Goal: Use online tool/utility: Utilize a website feature to perform a specific function

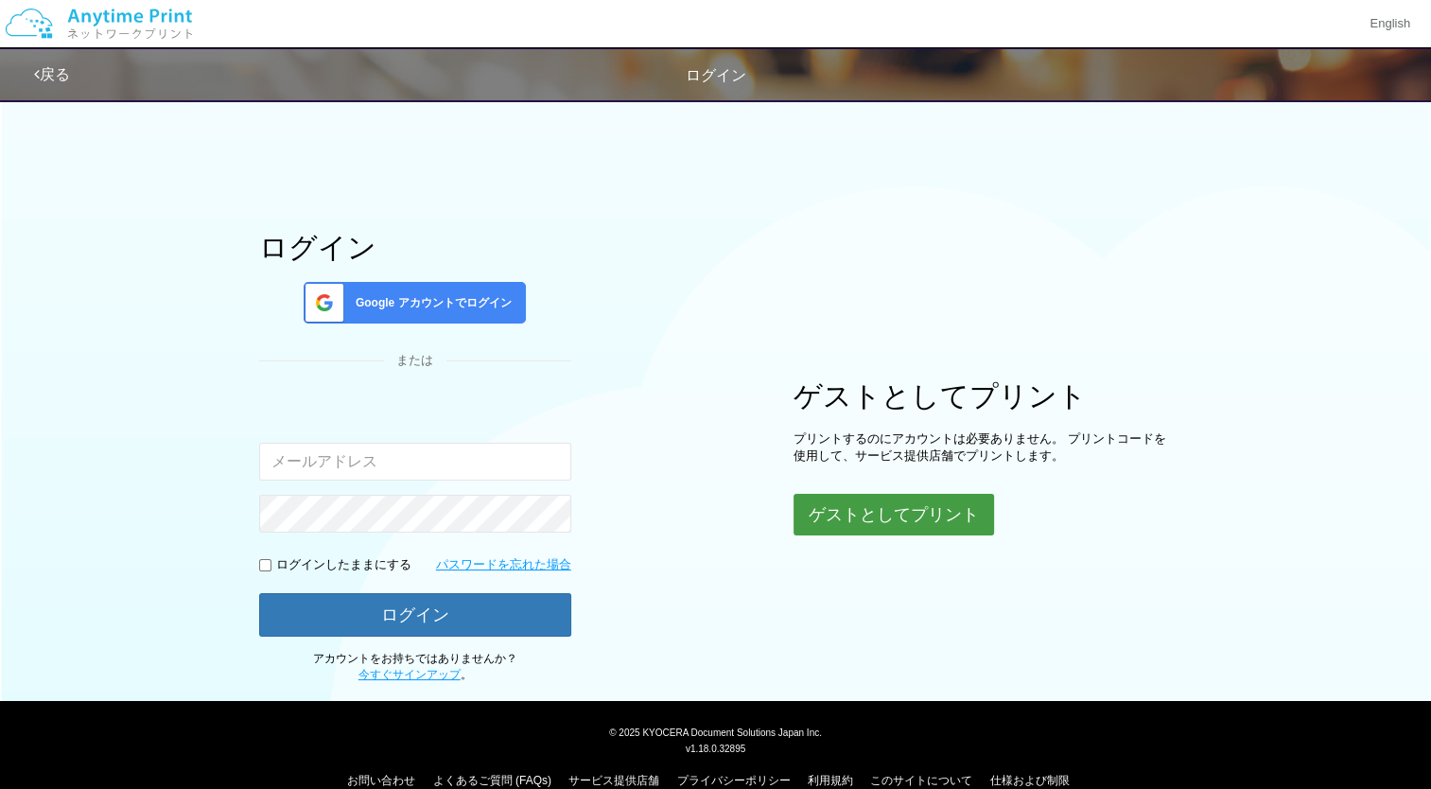
click at [849, 499] on button "ゲストとしてプリント" at bounding box center [893, 515] width 200 height 42
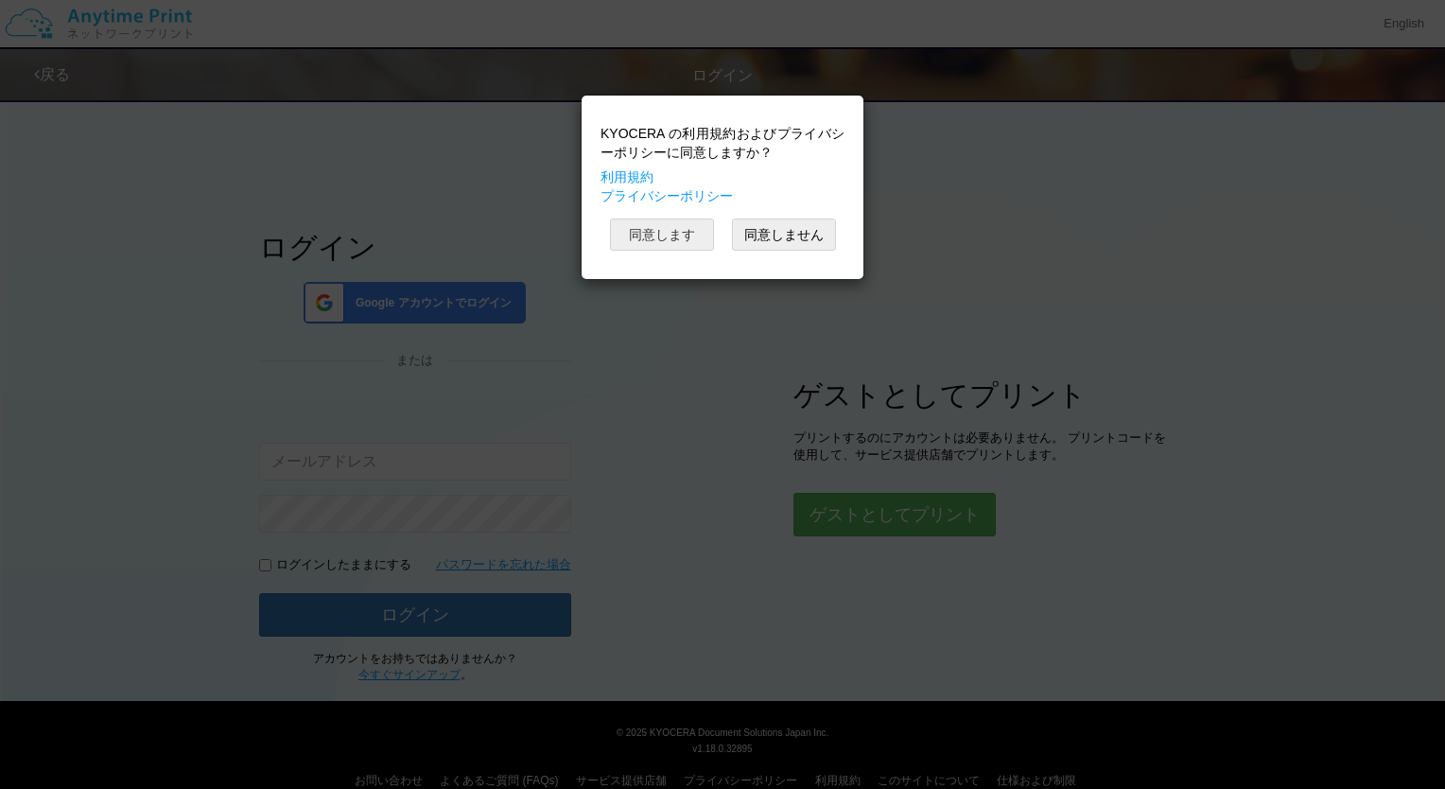
drag, startPoint x: 626, startPoint y: 244, endPoint x: 652, endPoint y: 225, distance: 32.5
click at [652, 225] on button "同意します" at bounding box center [662, 234] width 104 height 32
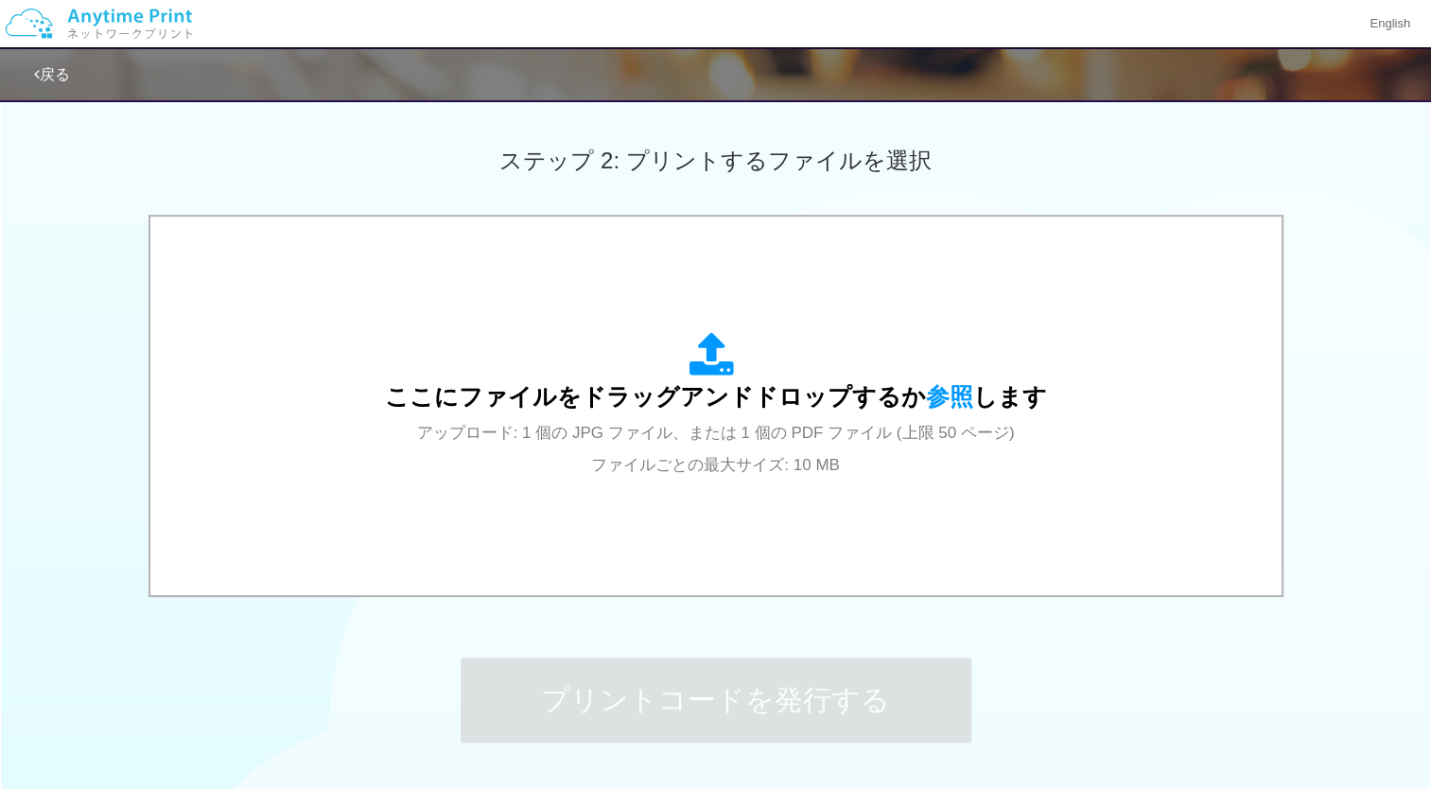
scroll to position [537, 0]
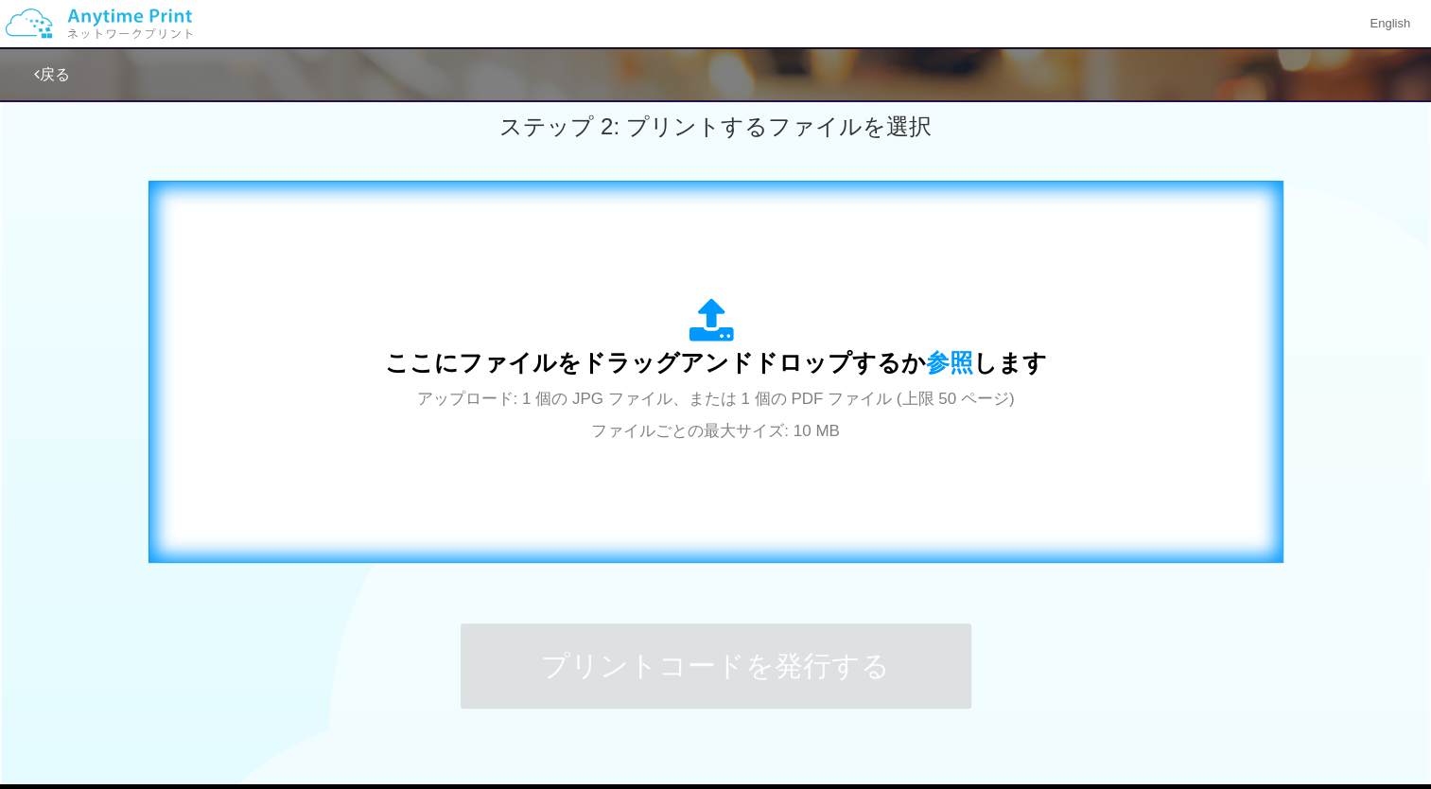
click at [746, 336] on div "ここにファイルをドラッグアンドドロップするか 参照 します アップロード: 1 個の JPG ファイル、または 1 個の PDF ファイル (上限 50 ペー…" at bounding box center [716, 371] width 662 height 147
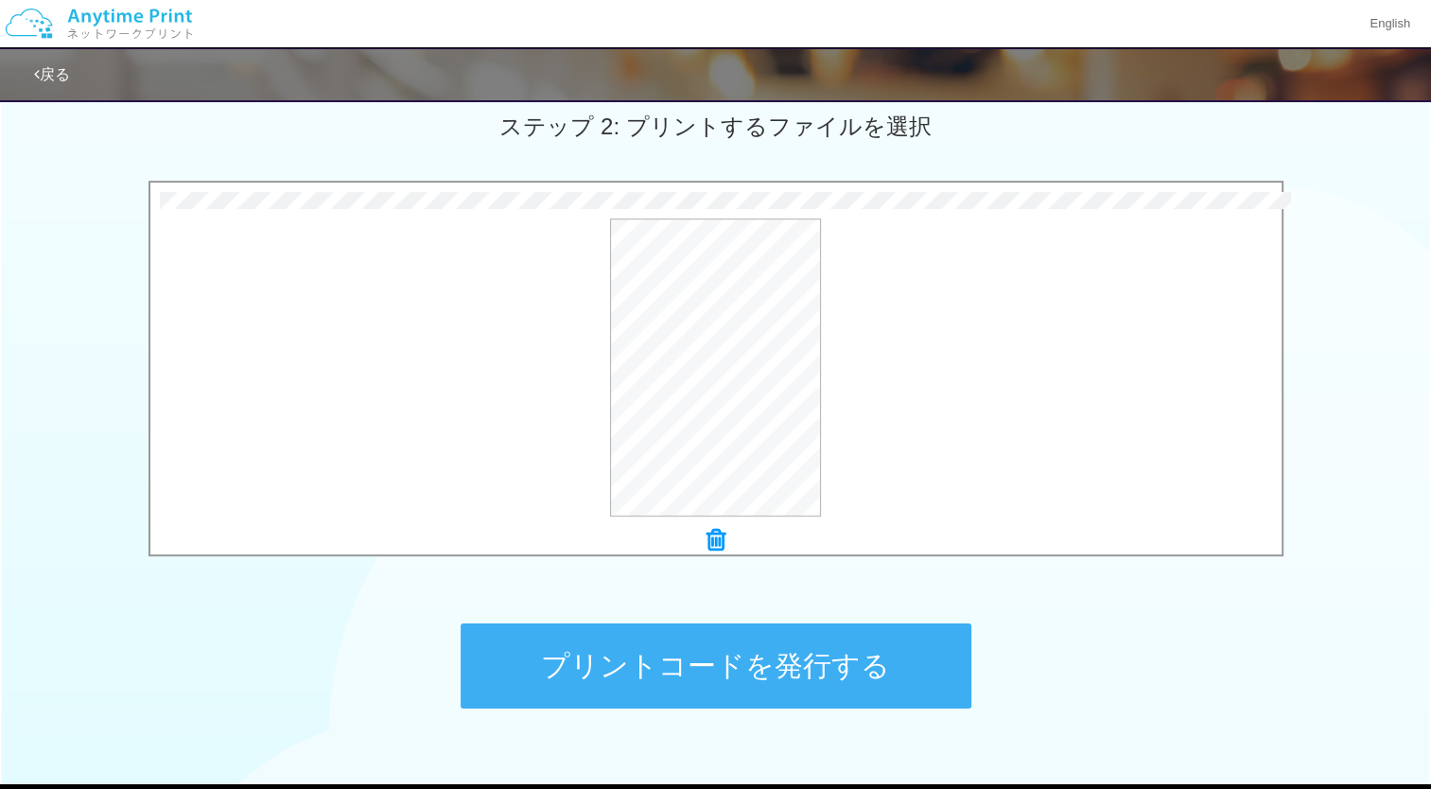
click at [634, 645] on button "プリントコードを発行する" at bounding box center [715, 665] width 511 height 85
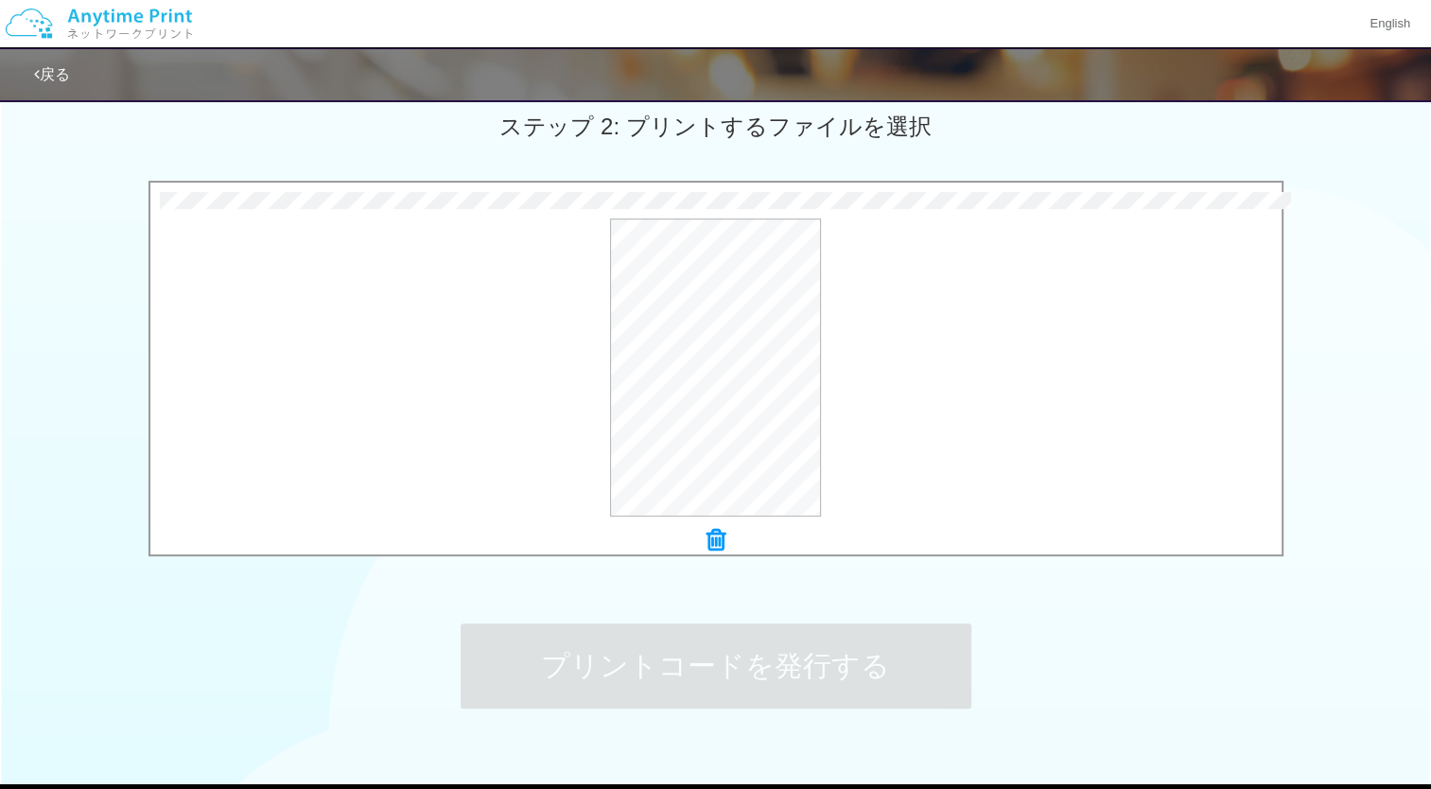
scroll to position [0, 0]
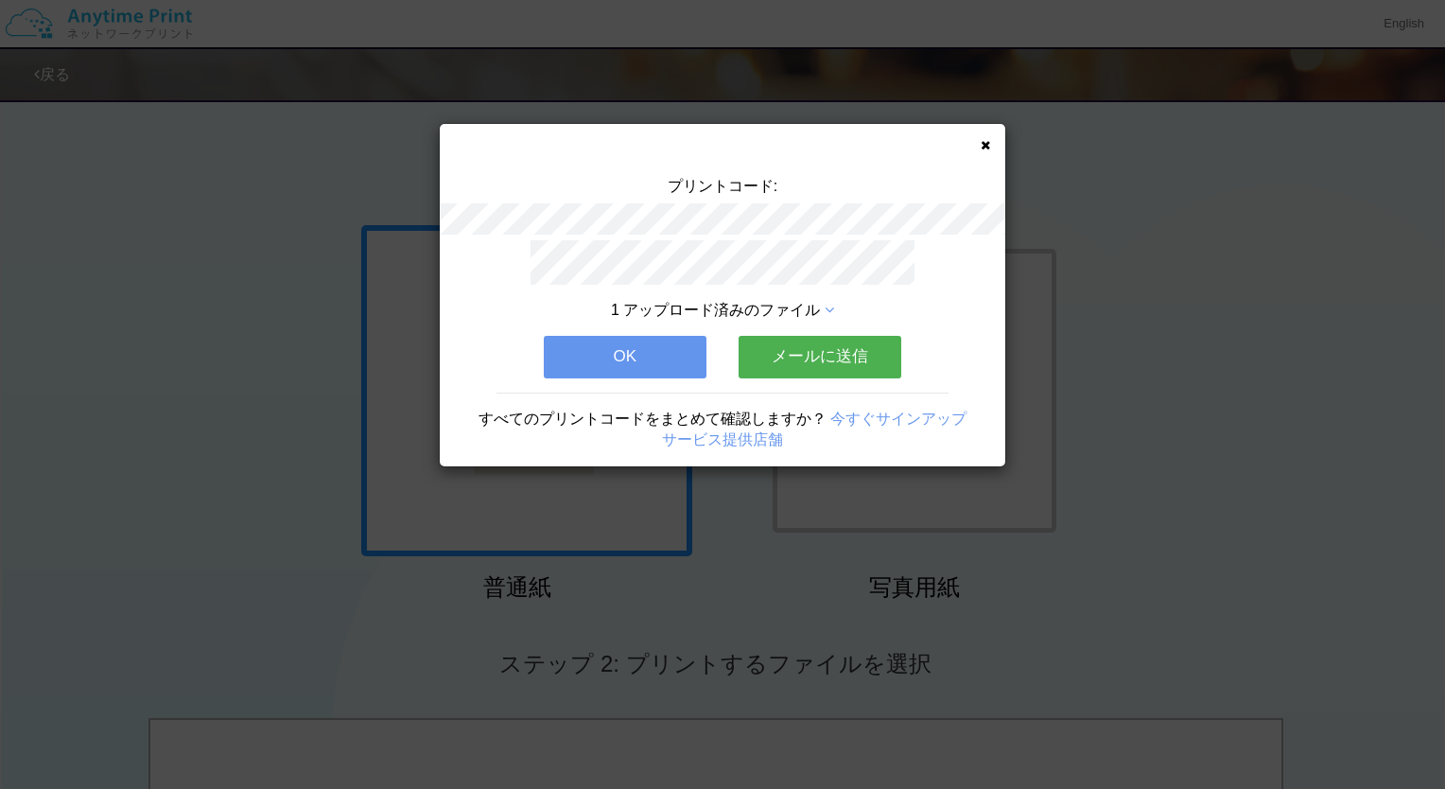
click at [650, 338] on button "OK" at bounding box center [625, 357] width 163 height 42
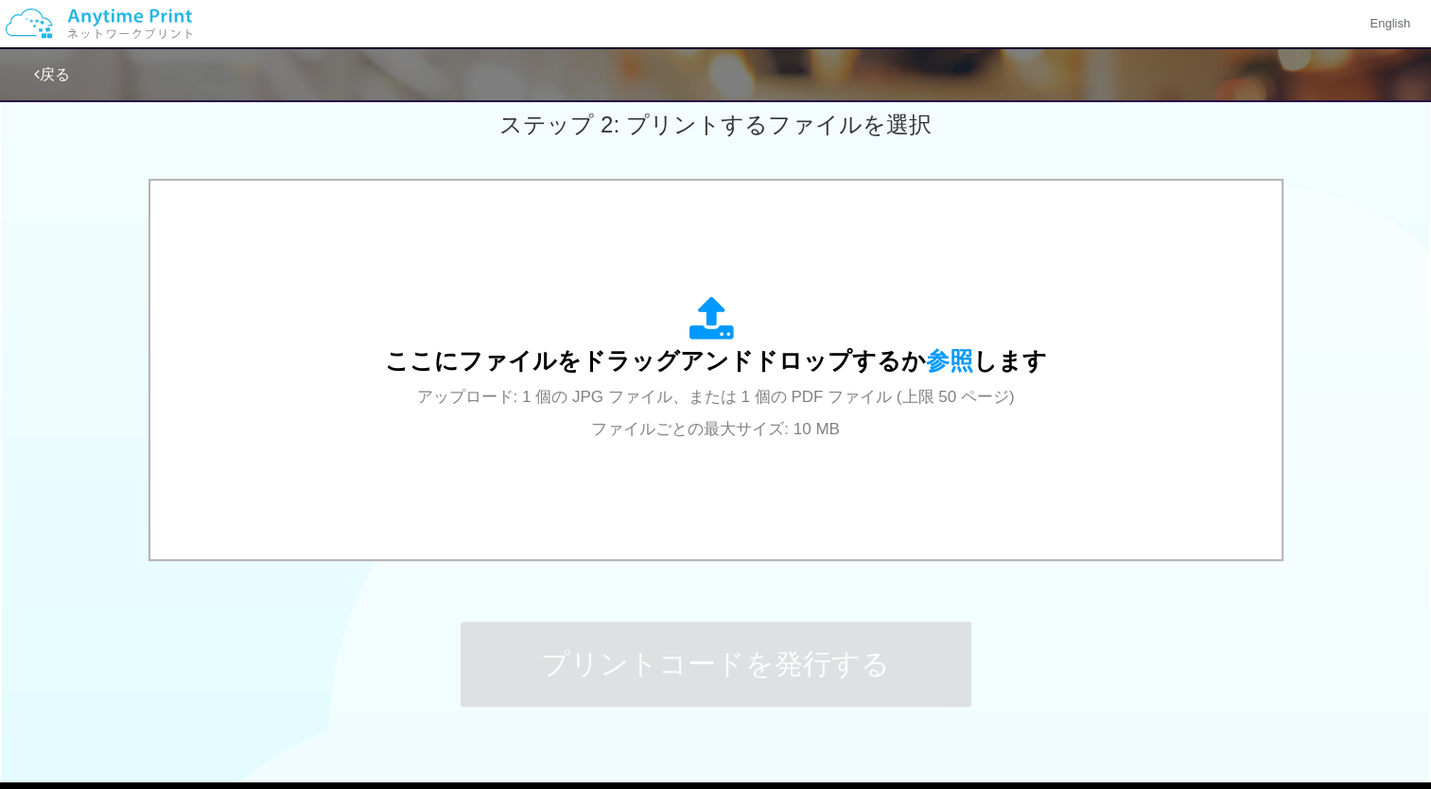
scroll to position [649, 0]
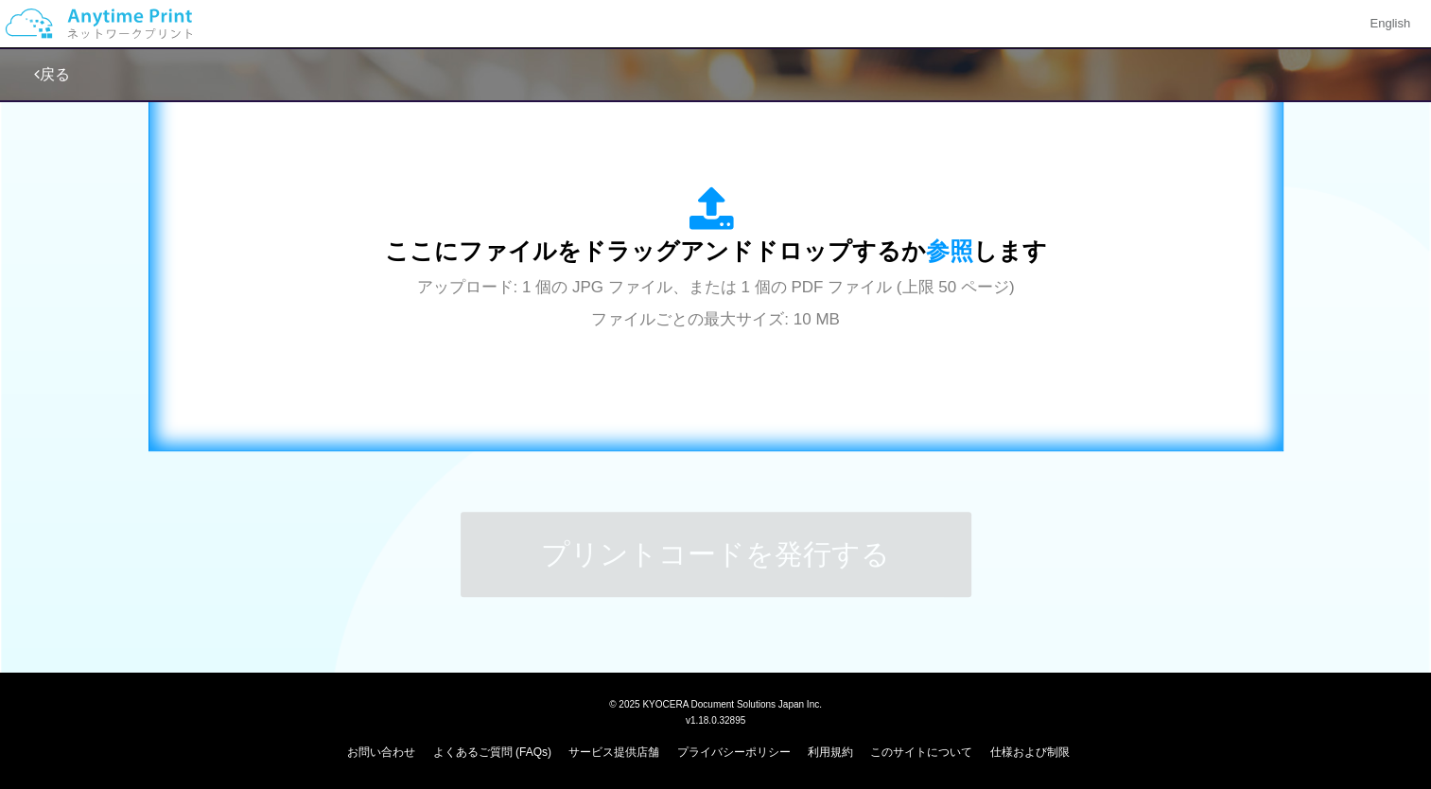
click at [680, 304] on div "ここにファイルをドラッグアンドドロップするか 参照 します アップロード: 1 個の JPG ファイル、または 1 個の PDF ファイル (上限 50 ペー…" at bounding box center [716, 259] width 662 height 147
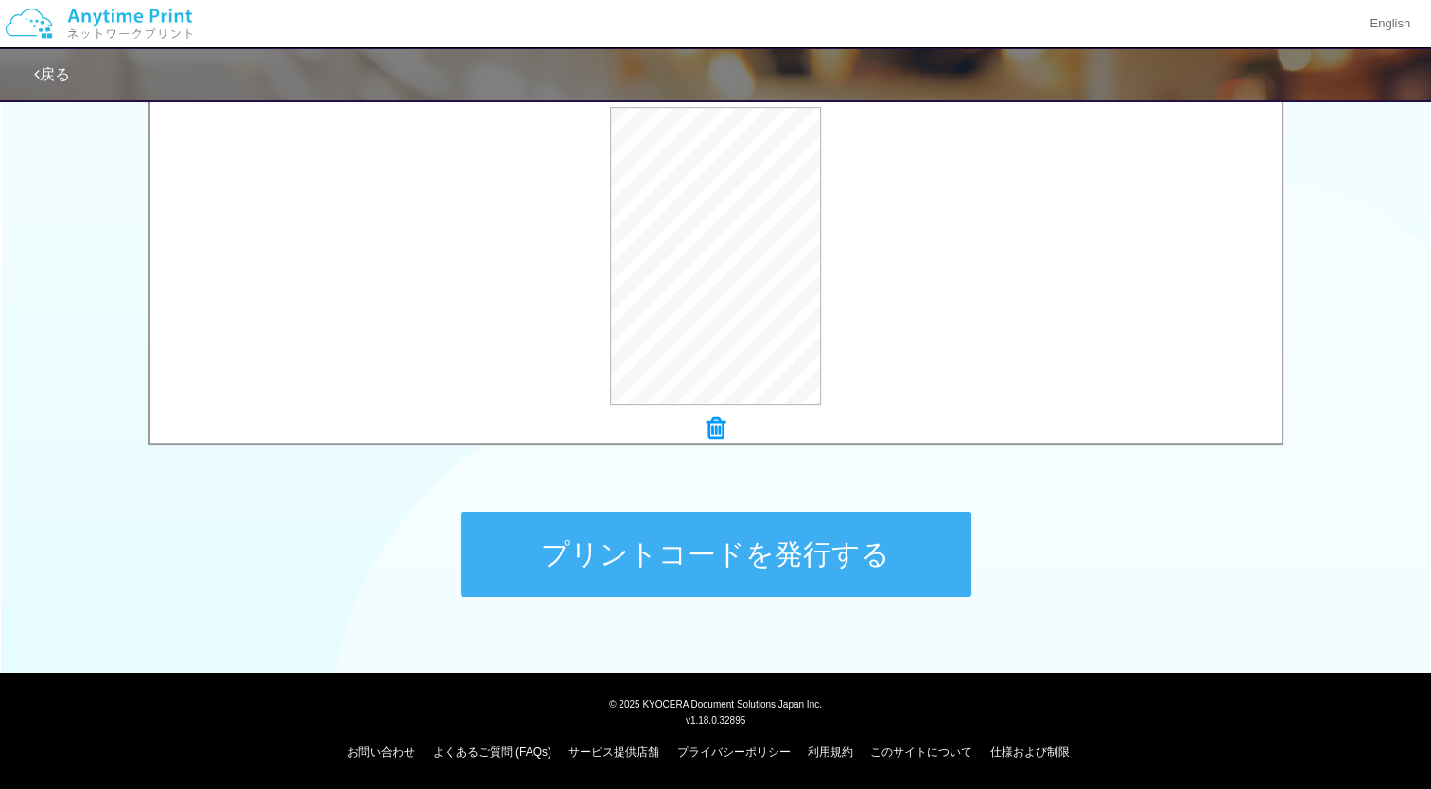
click at [607, 533] on button "プリントコードを発行する" at bounding box center [715, 554] width 511 height 85
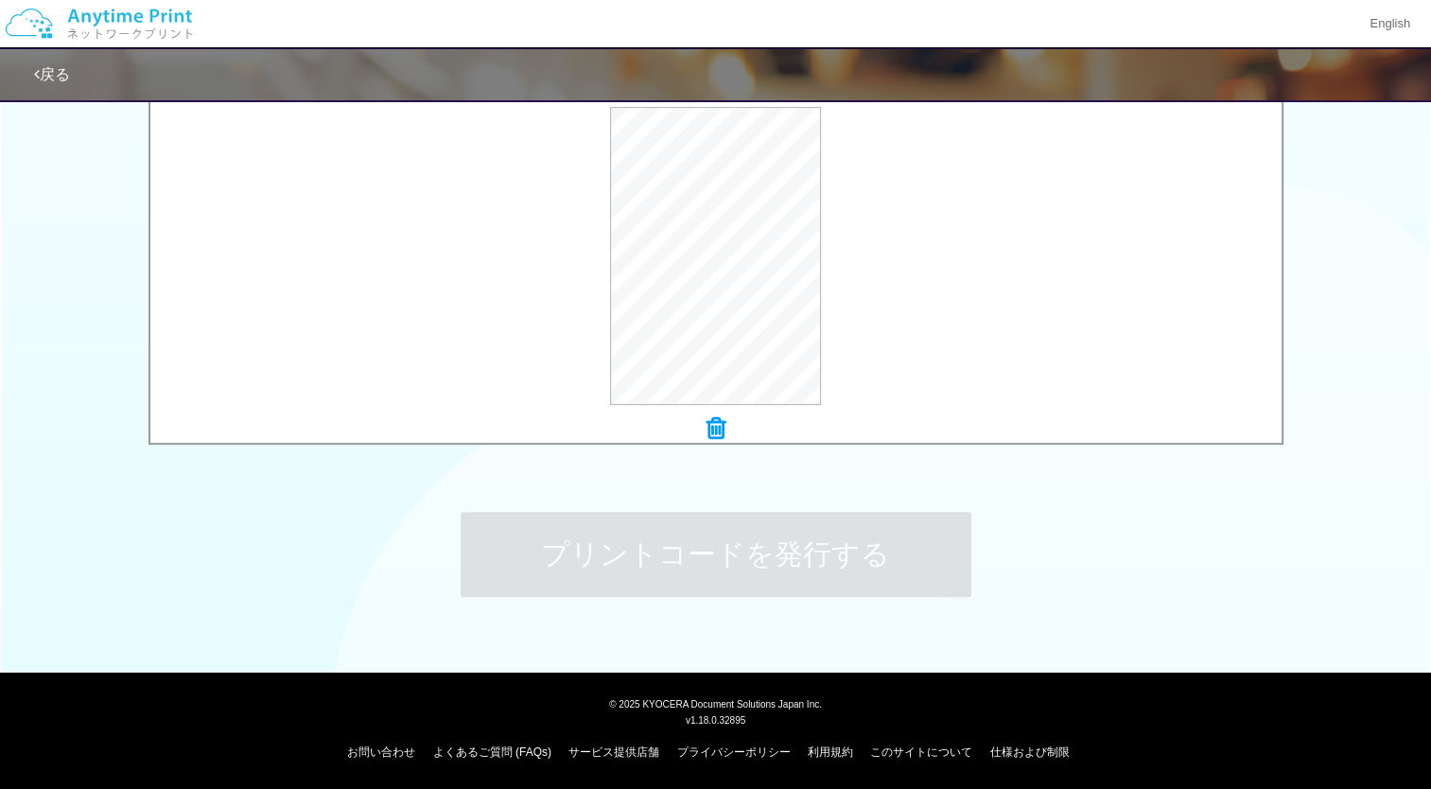
scroll to position [0, 0]
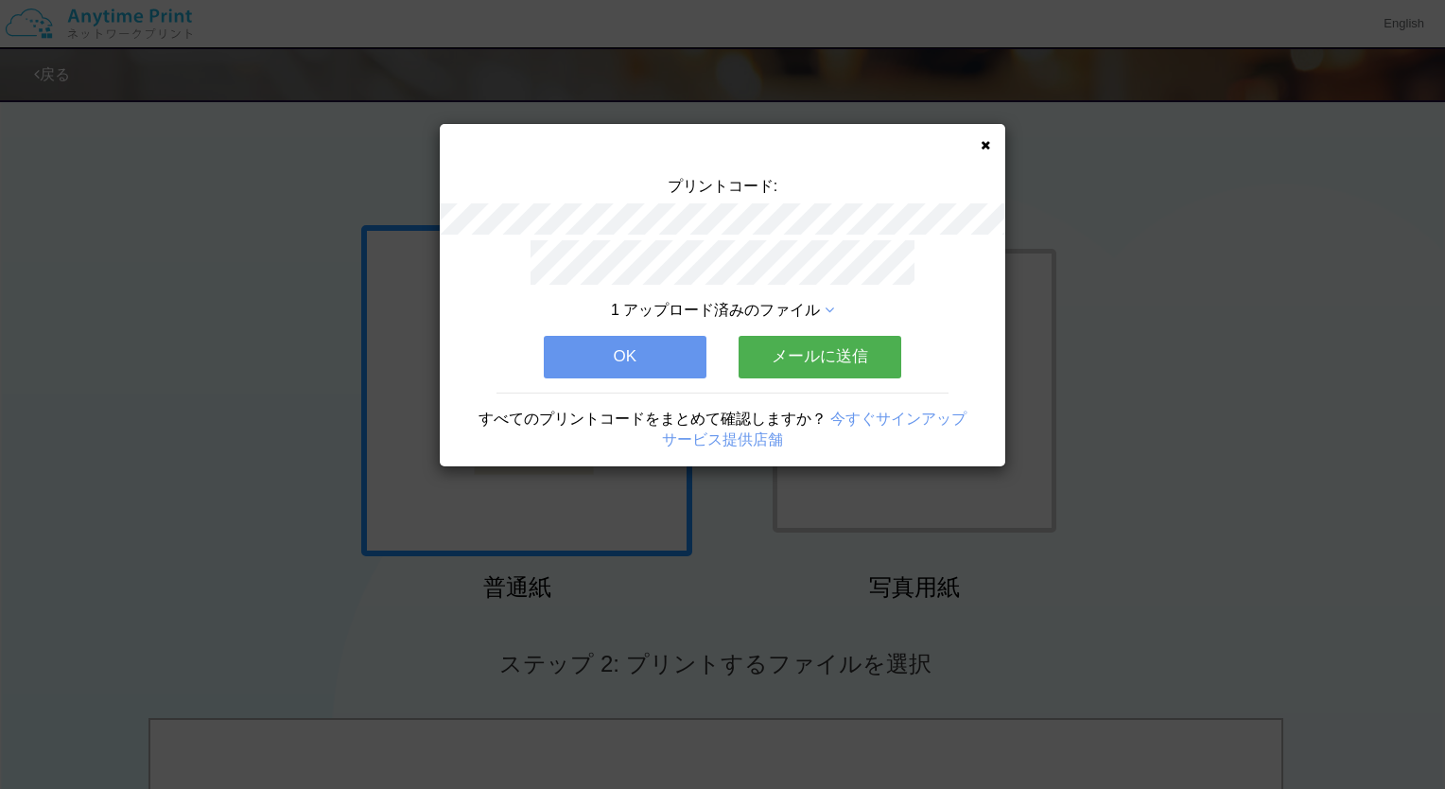
click at [786, 302] on span "1 アップロード済みのファイル" at bounding box center [715, 310] width 209 height 16
click at [832, 303] on icon at bounding box center [828, 310] width 9 height 15
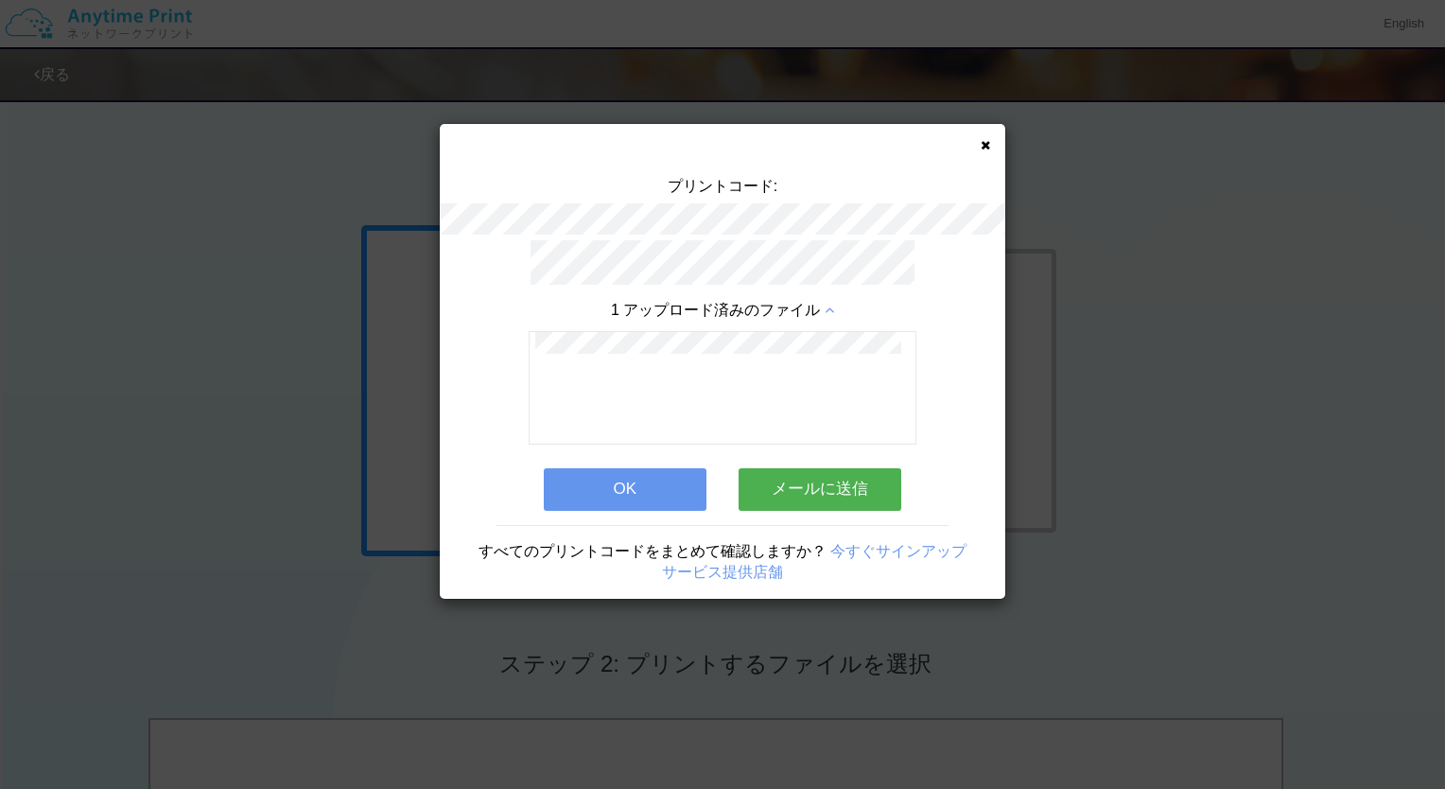
click at [827, 486] on button "メールに送信" at bounding box center [819, 489] width 163 height 42
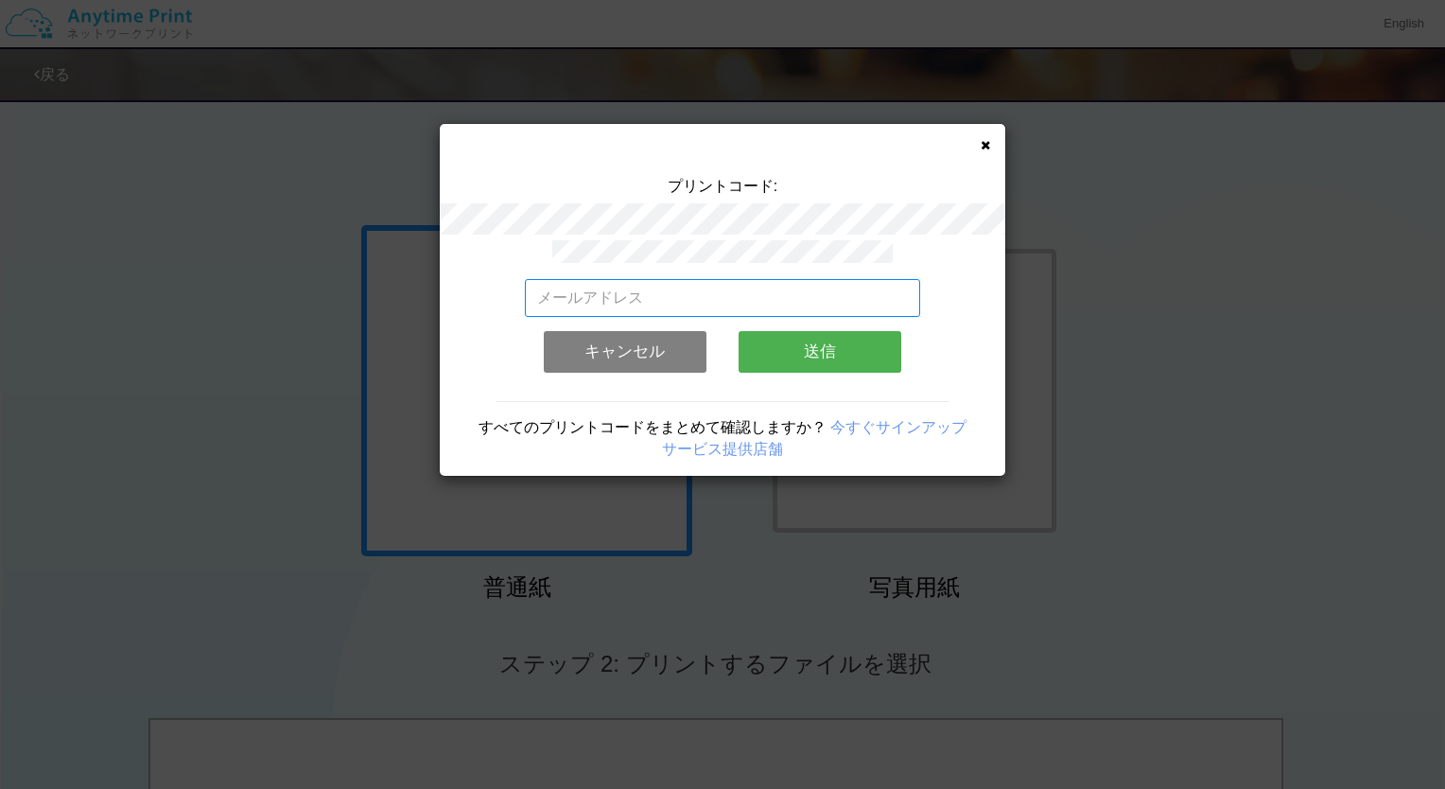
click at [695, 289] on input "email" at bounding box center [723, 298] width 396 height 38
type input "[EMAIL_ADDRESS][DOMAIN_NAME]"
click at [832, 335] on button "送信" at bounding box center [819, 352] width 163 height 42
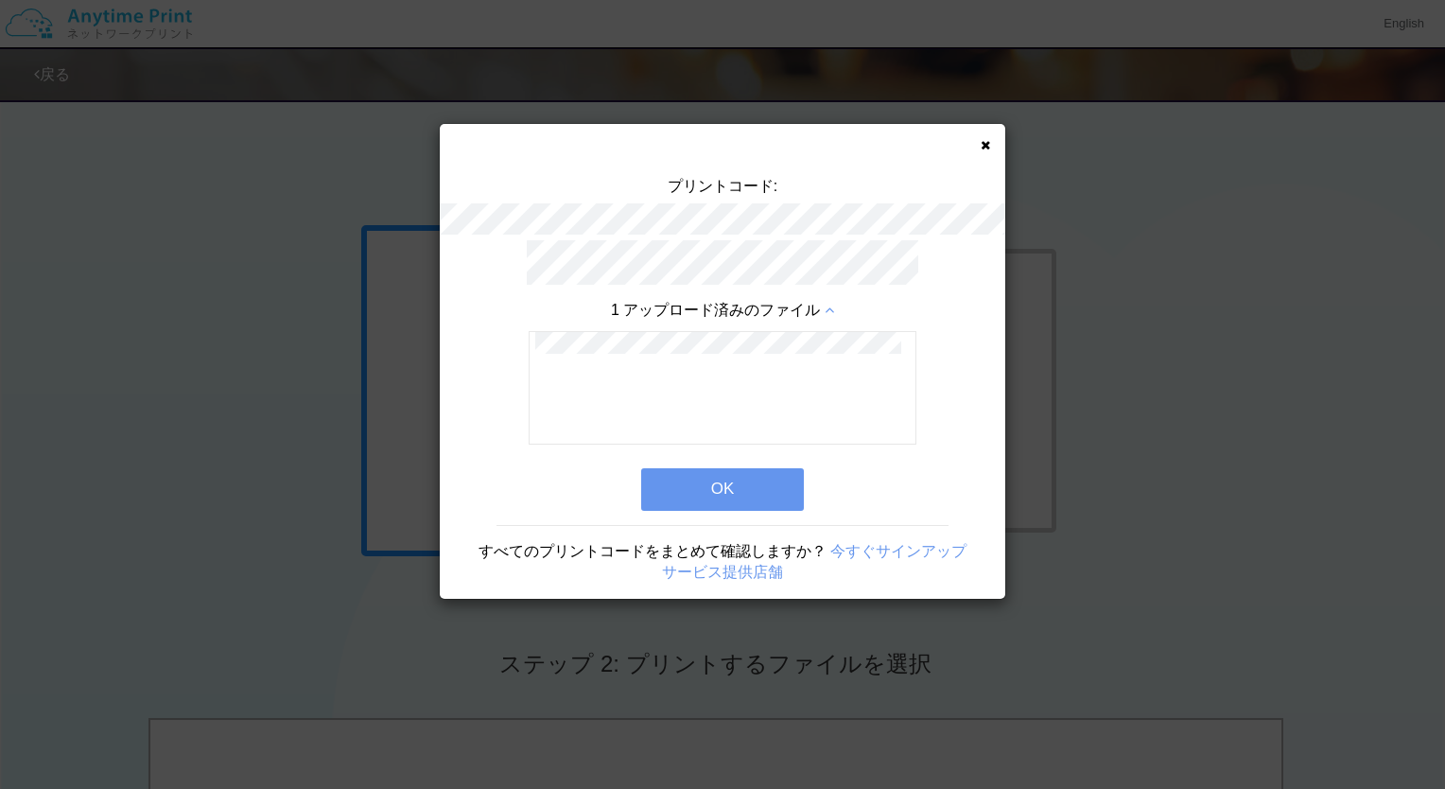
click at [756, 468] on button "OK" at bounding box center [722, 489] width 163 height 42
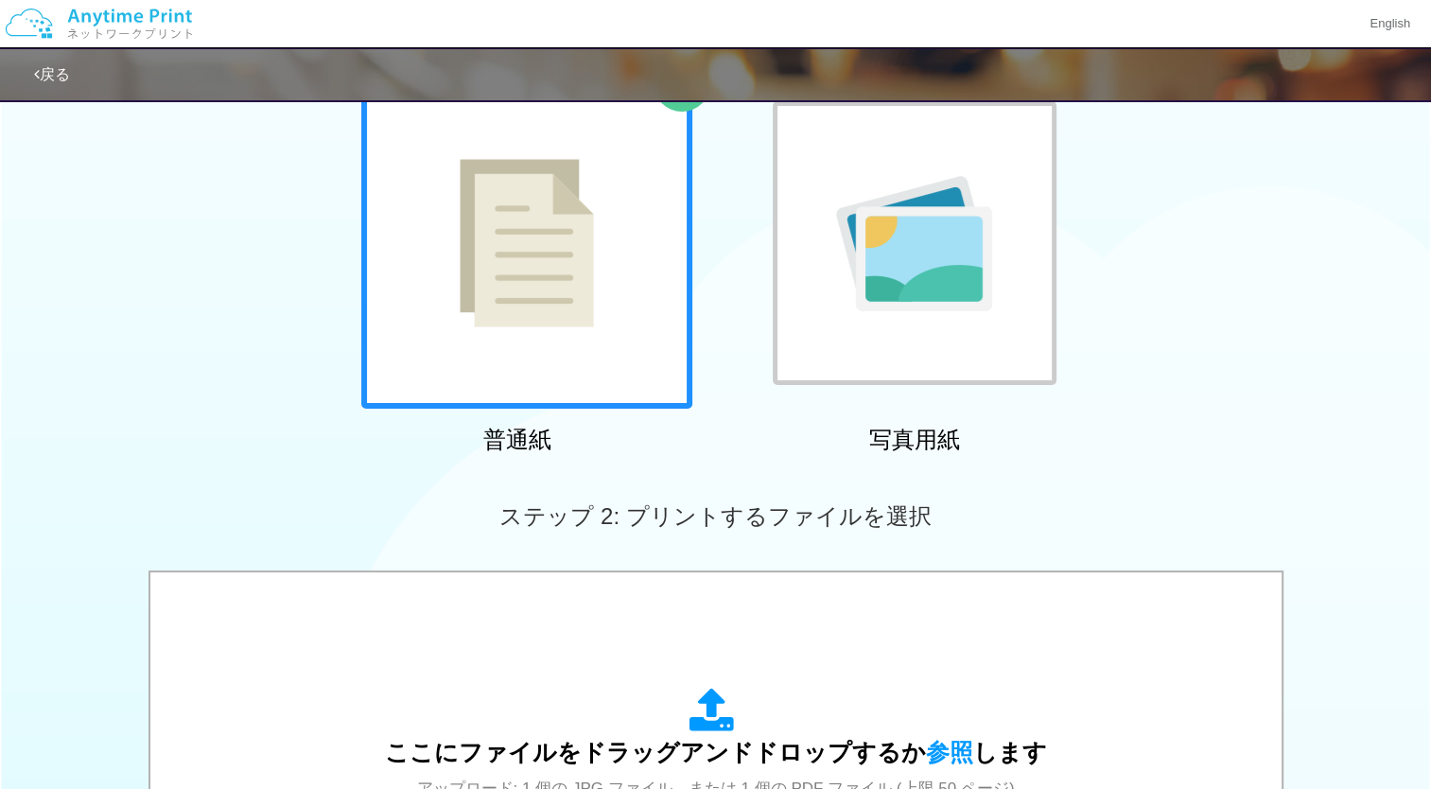
scroll to position [147, 0]
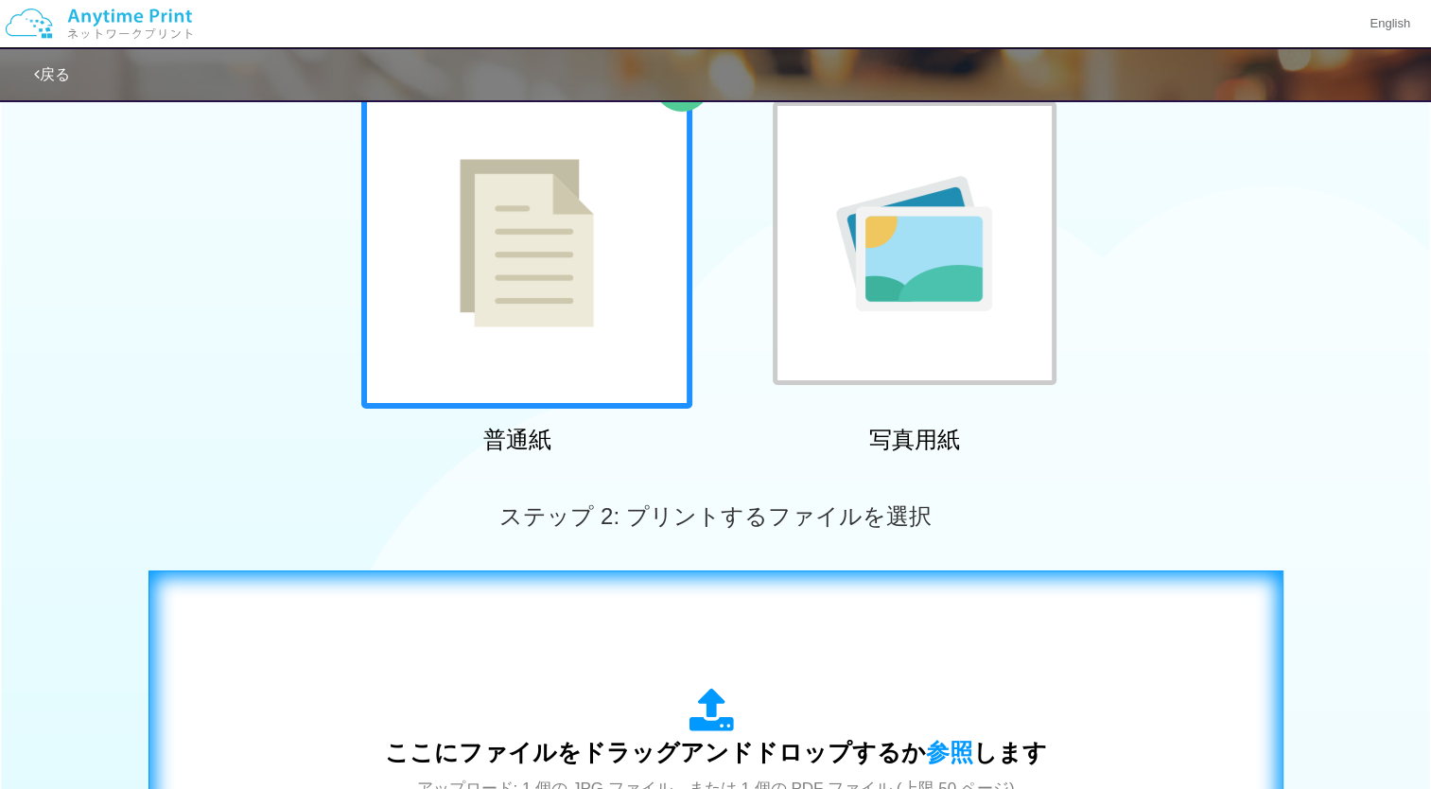
click at [725, 619] on div "ここにファイルをドラッグアンドドロップするか 参照 します アップロード: 1 個の JPG ファイル、または 1 個の PDF ファイル (上限 50 ペー…" at bounding box center [715, 761] width 1095 height 342
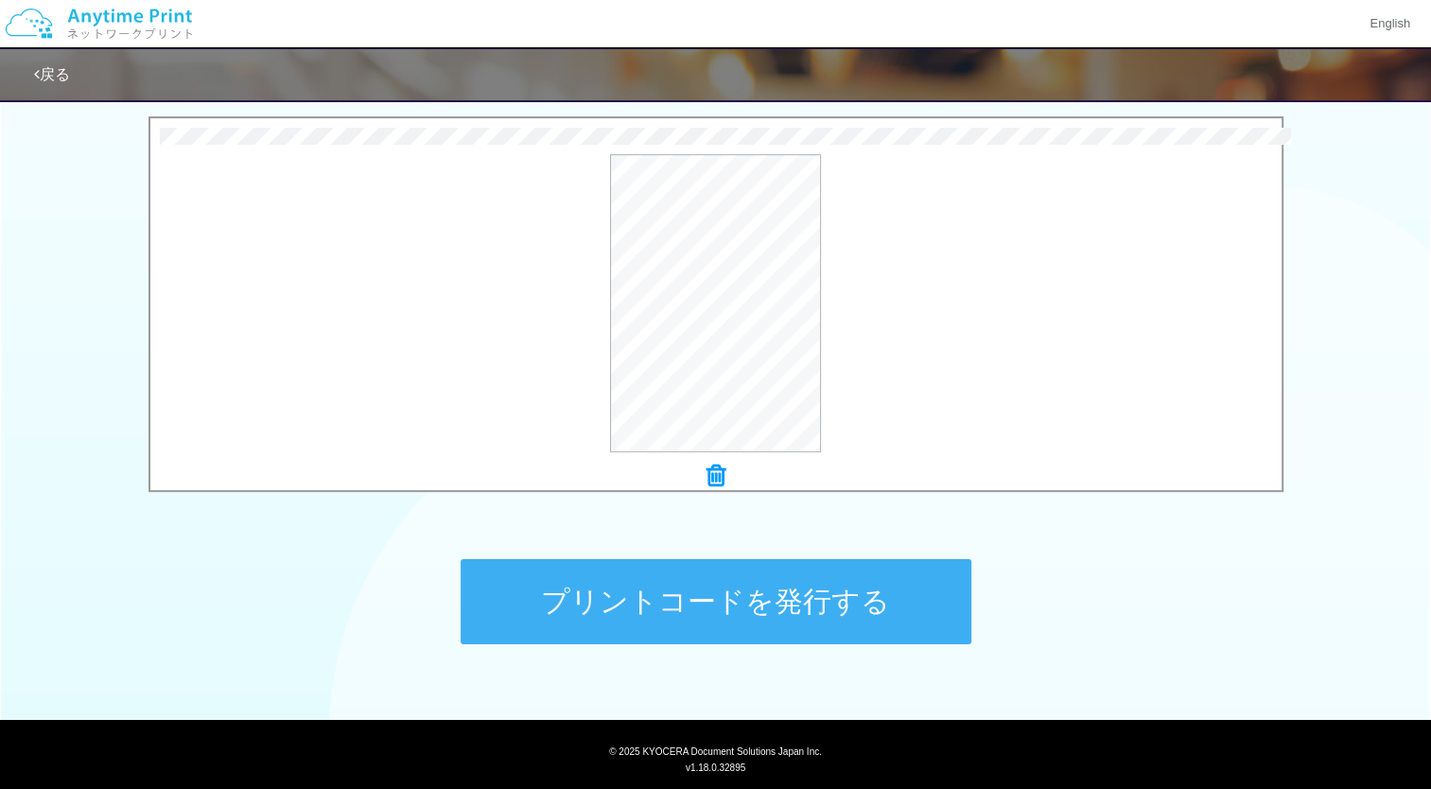
scroll to position [649, 0]
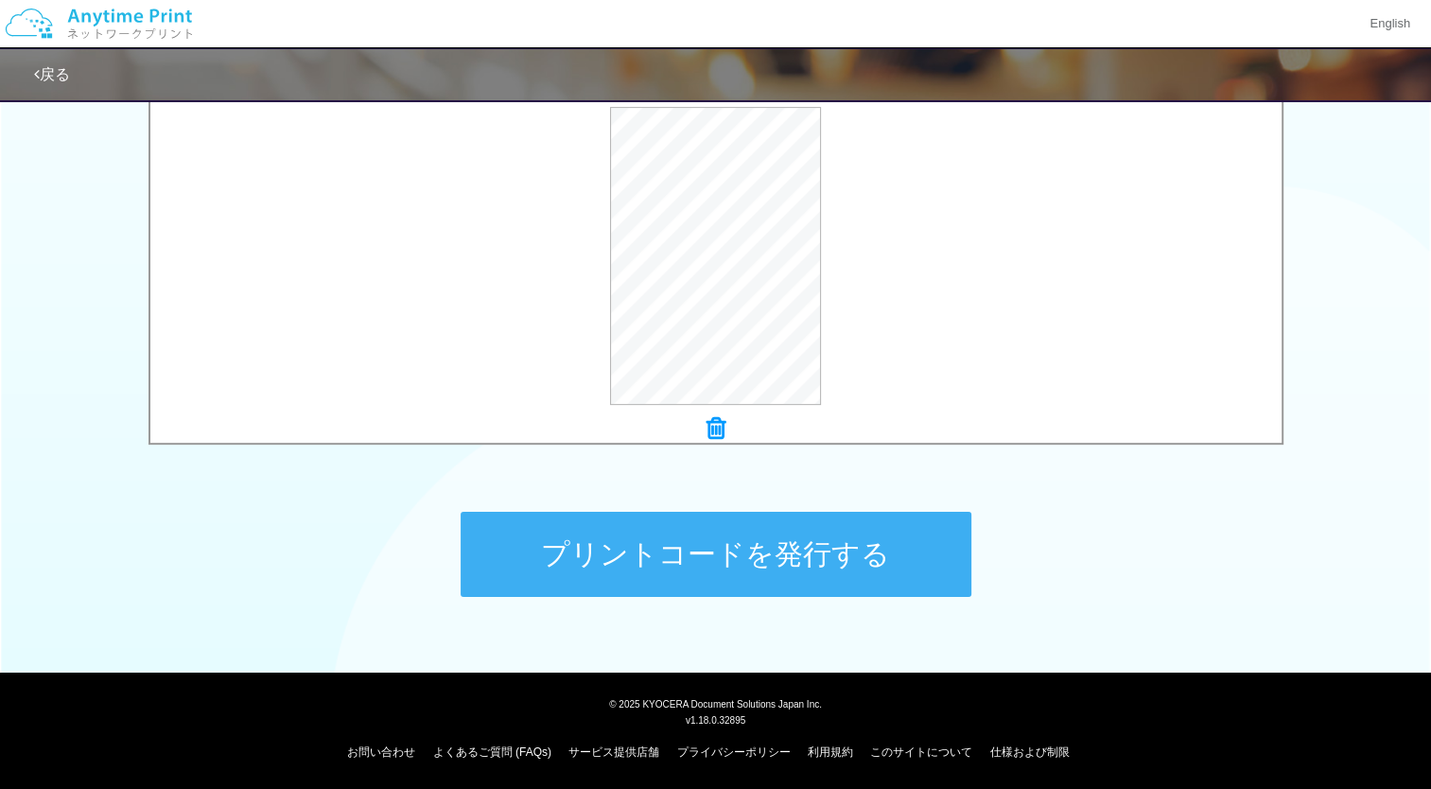
click at [724, 563] on button "プリントコードを発行する" at bounding box center [715, 554] width 511 height 85
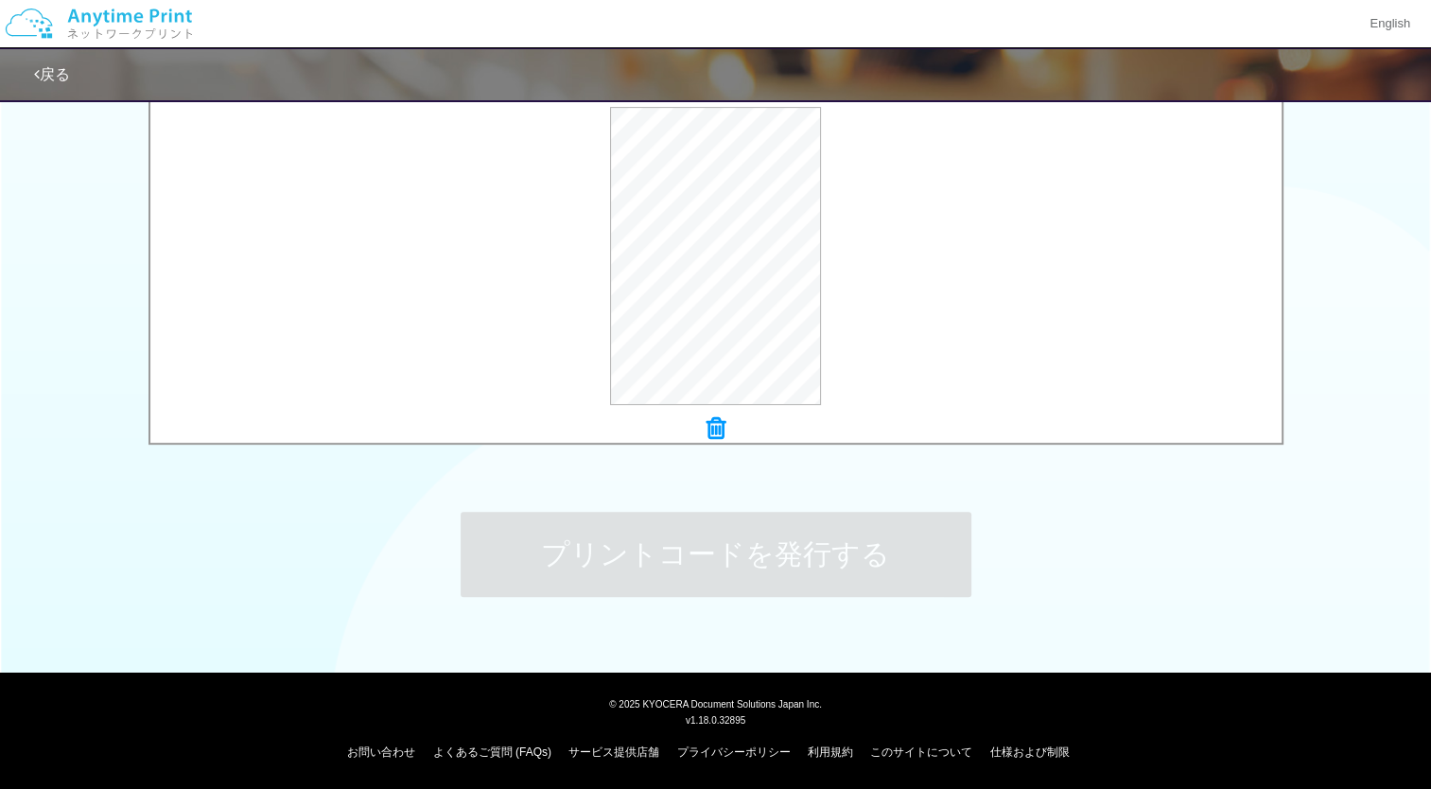
scroll to position [0, 0]
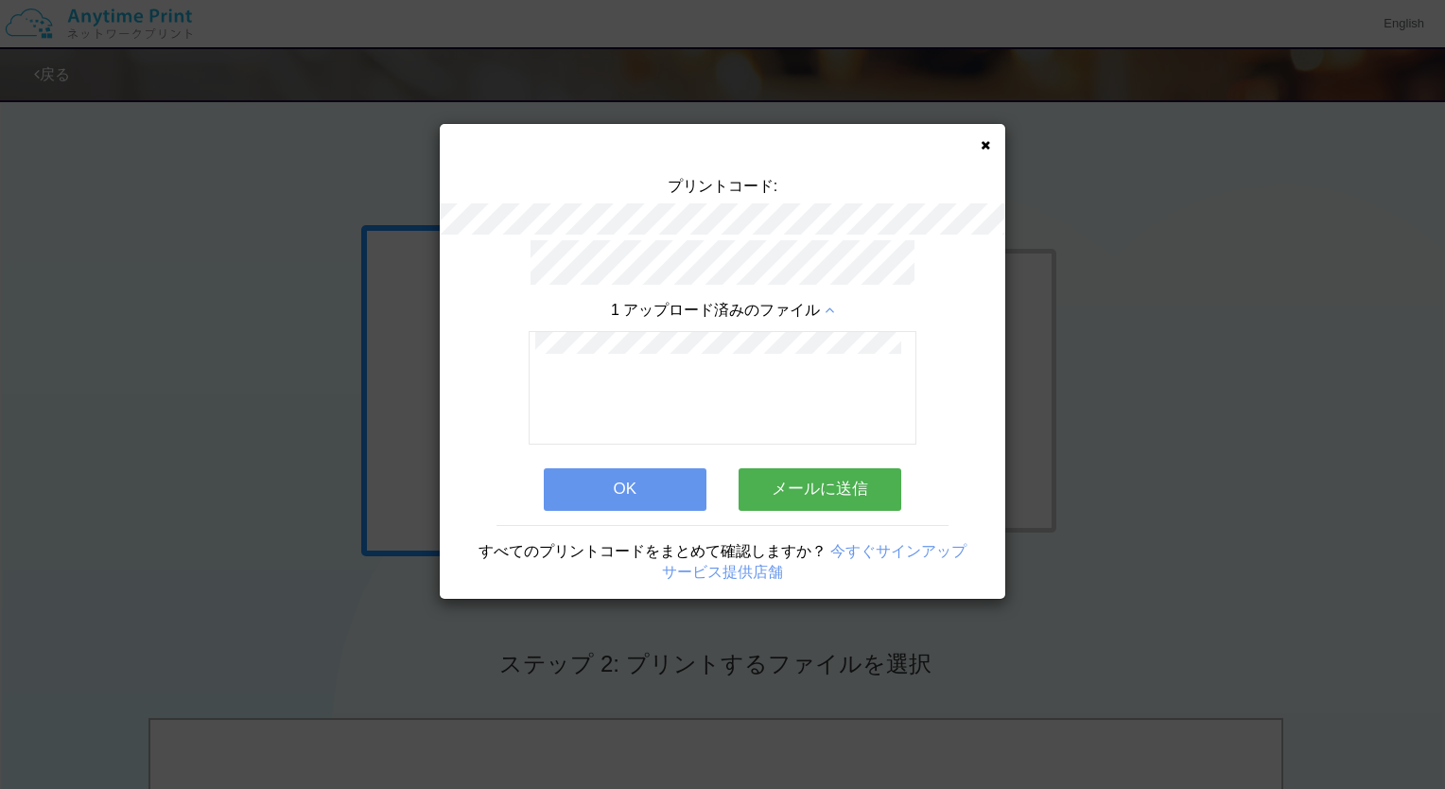
click at [765, 478] on button "メールに送信" at bounding box center [819, 489] width 163 height 42
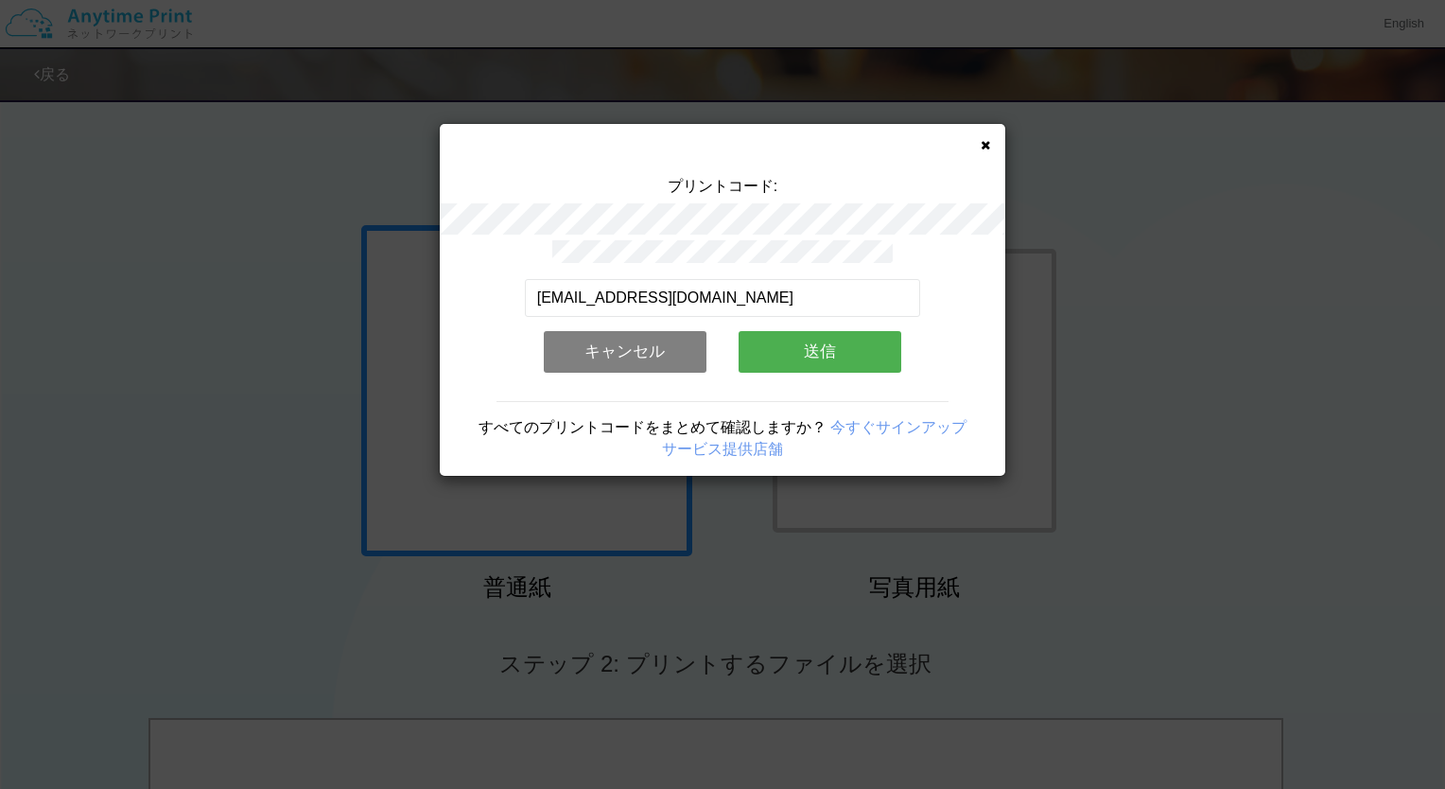
click at [786, 337] on button "送信" at bounding box center [819, 352] width 163 height 42
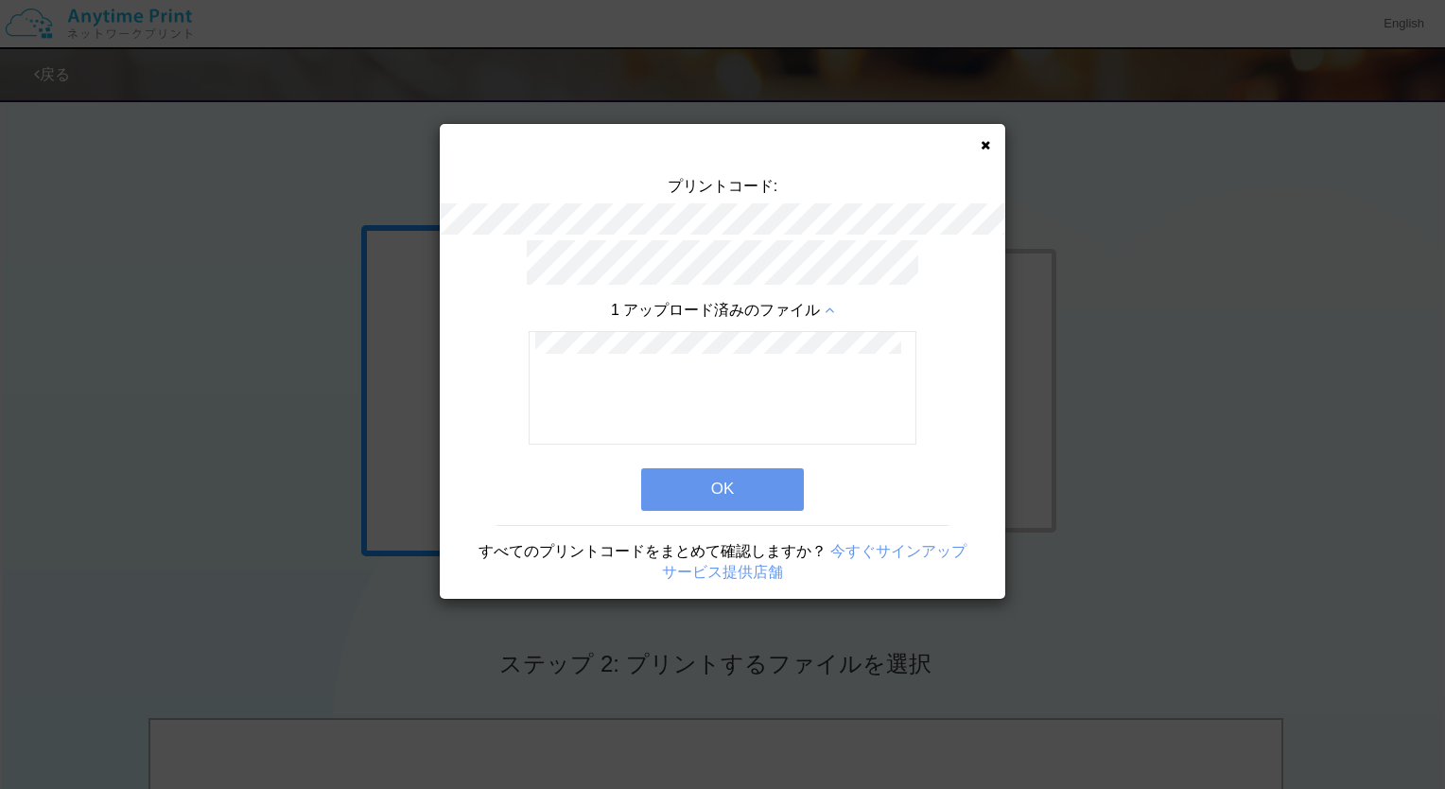
click at [716, 468] on button "OK" at bounding box center [722, 489] width 163 height 42
